Goal: Task Accomplishment & Management: Manage account settings

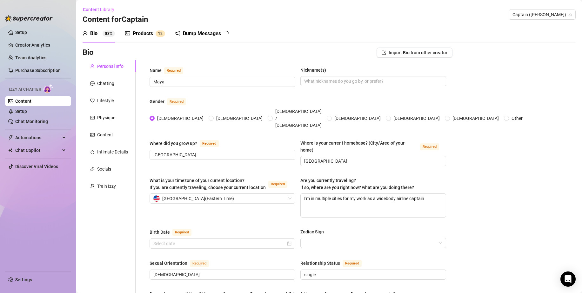
radio input "true"
type input "[DATE]"
click at [27, 111] on link "Setup" at bounding box center [21, 111] width 12 height 5
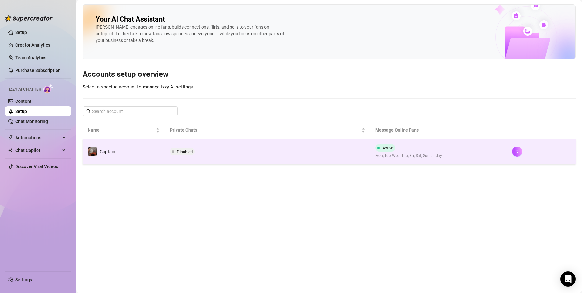
click at [272, 151] on td "Disabled" at bounding box center [267, 151] width 205 height 25
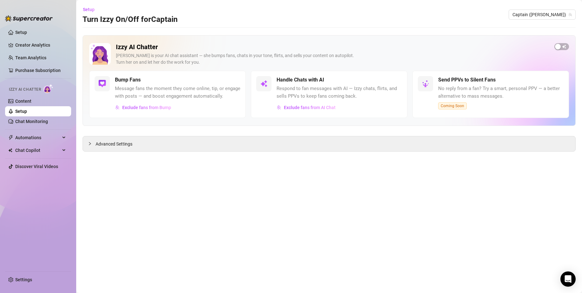
click at [318, 90] on span "Respond to fan messages with AI — Izzy chats, flirts, and sells PPVs to keep fa…" at bounding box center [338, 92] width 125 height 15
click at [560, 44] on div "button" at bounding box center [558, 47] width 6 height 6
click at [308, 108] on span "Exclude fans from AI Chat" at bounding box center [310, 107] width 52 height 5
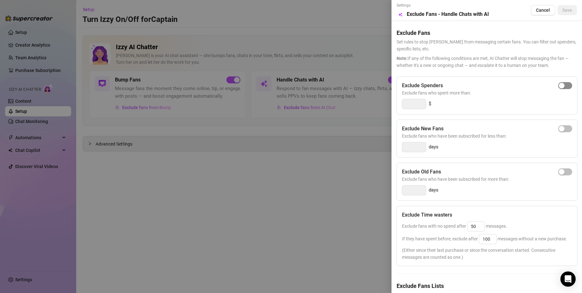
click at [558, 83] on div "button" at bounding box center [561, 86] width 6 height 6
type input "300"
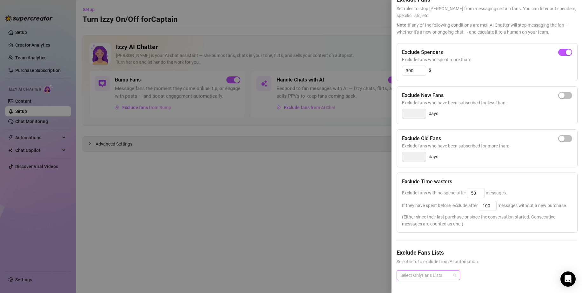
click at [446, 271] on div at bounding box center [425, 275] width 54 height 9
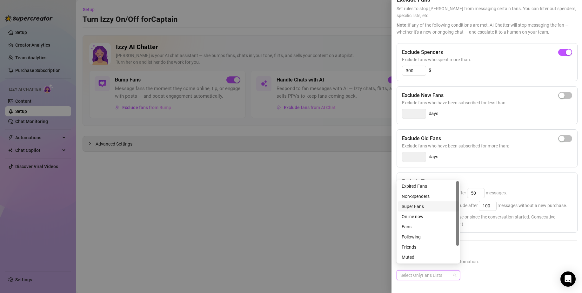
click at [440, 204] on div "Super Fans" at bounding box center [427, 206] width 53 height 7
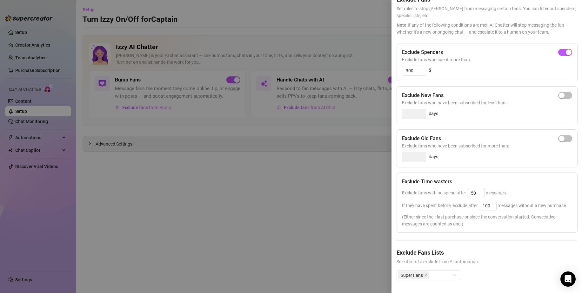
click at [495, 270] on div "Super Fans" at bounding box center [486, 280] width 180 height 20
click at [441, 273] on div "Super Fans" at bounding box center [425, 275] width 54 height 9
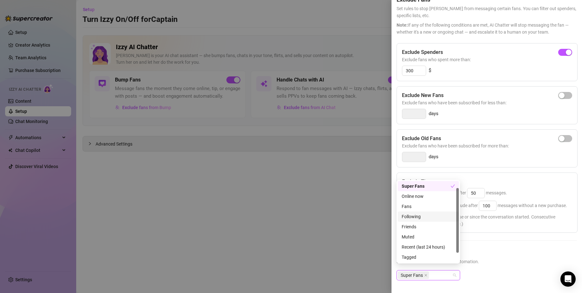
scroll to position [0, 0]
click at [538, 274] on div "Super Fans" at bounding box center [486, 280] width 180 height 20
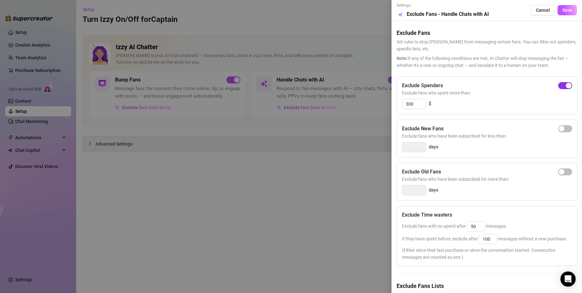
click at [558, 88] on span "button" at bounding box center [565, 85] width 14 height 7
click at [562, 4] on div "Settings Preview Exclude Fans - Handle Chats with AI Cancel Save" at bounding box center [486, 11] width 180 height 16
click at [562, 10] on span "Save" at bounding box center [567, 10] width 10 height 5
